Goal: Check status

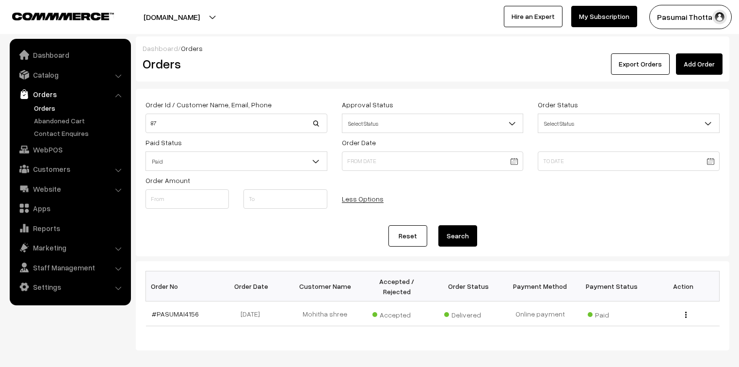
type input "8"
type input "9787470665"
click at [438, 225] on button "Search" at bounding box center [457, 235] width 39 height 21
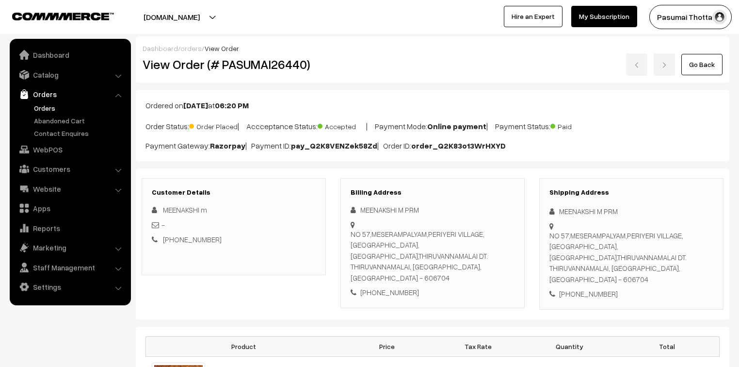
scroll to position [39, 0]
